Goal: Find specific page/section: Find specific page/section

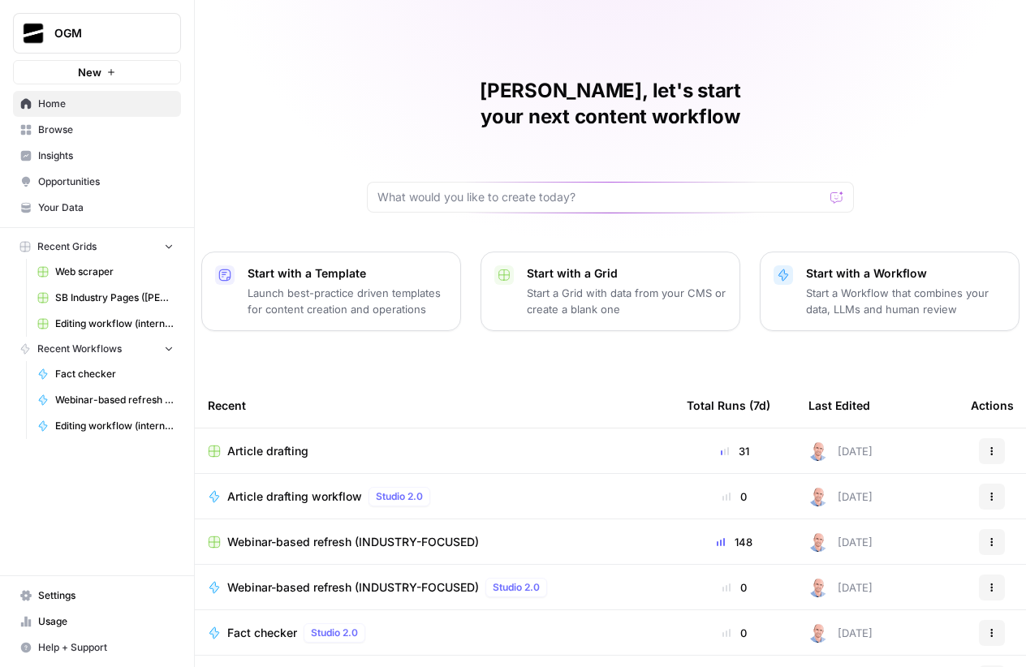
click at [88, 213] on span "Your Data" at bounding box center [106, 207] width 136 height 15
